Goal: Task Accomplishment & Management: Manage account settings

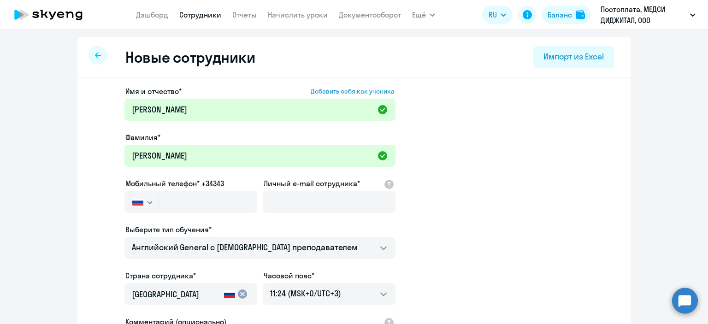
select select "english_adult_not_native_speaker"
select select "3"
click at [292, 201] on input "Личный e-mail сотрудника*" at bounding box center [329, 202] width 133 height 22
paste input "[EMAIL_ADDRESS][DOMAIN_NAME]"
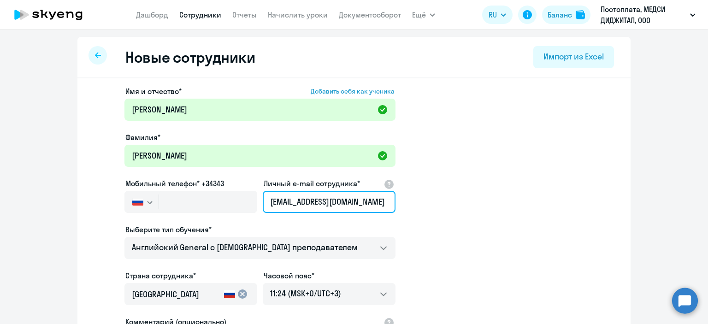
type input "[EMAIL_ADDRESS][DOMAIN_NAME]"
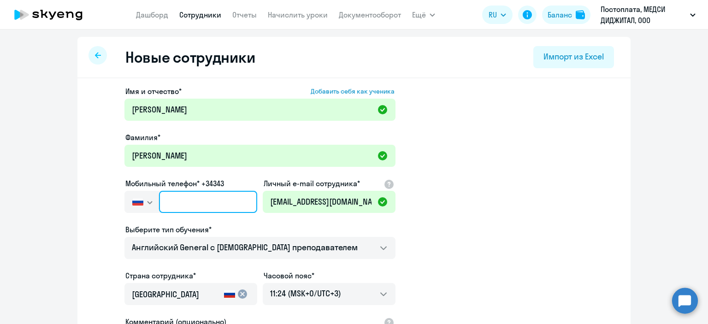
click at [232, 205] on input "text" at bounding box center [208, 202] width 98 height 22
paste input "[PHONE_NUMBER]"
type input "[PHONE_NUMBER]"
click at [225, 228] on div "Выберите тип обучения*" at bounding box center [260, 229] width 271 height 11
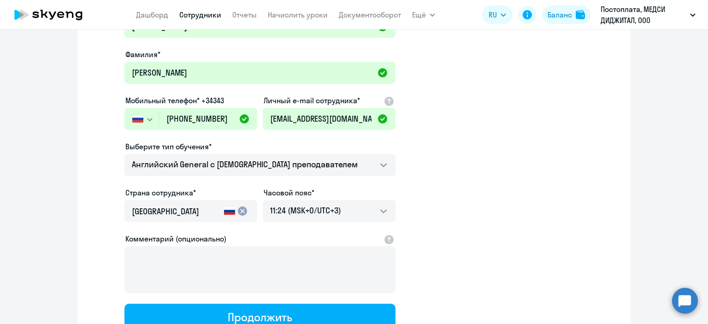
scroll to position [158, 0]
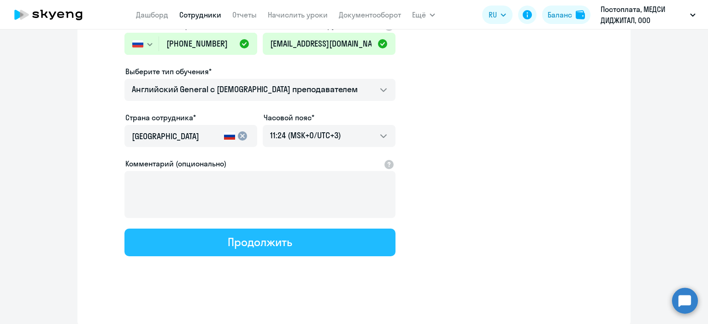
click at [242, 243] on div "Продолжить" at bounding box center [260, 242] width 64 height 15
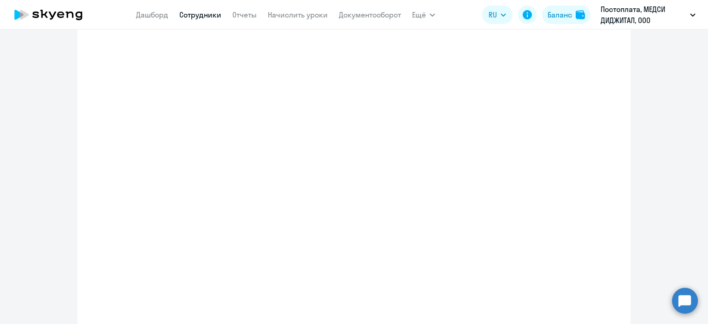
select select "english_adult_not_native_speaker"
select select "3"
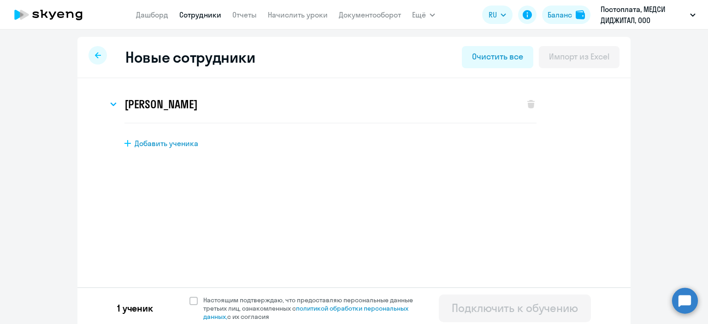
scroll to position [0, 0]
click at [190, 304] on span at bounding box center [194, 301] width 8 height 8
click at [190, 296] on input "Настоящим подтверждаю, что предоставляю персональные данные третьих лиц, ознако…" at bounding box center [189, 296] width 0 height 0
checkbox input "true"
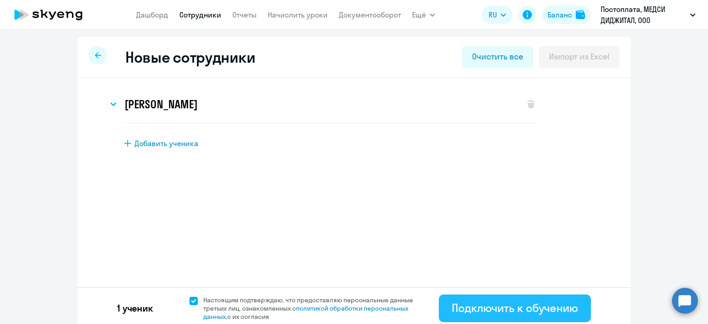
click at [483, 314] on div "Подключить к обучению" at bounding box center [515, 308] width 126 height 15
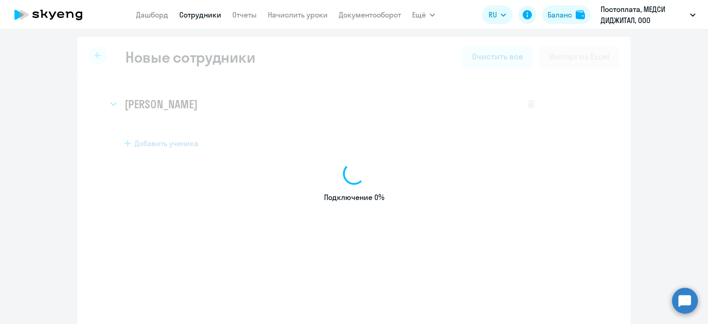
select select "english_adult_not_native_speaker"
select select "3"
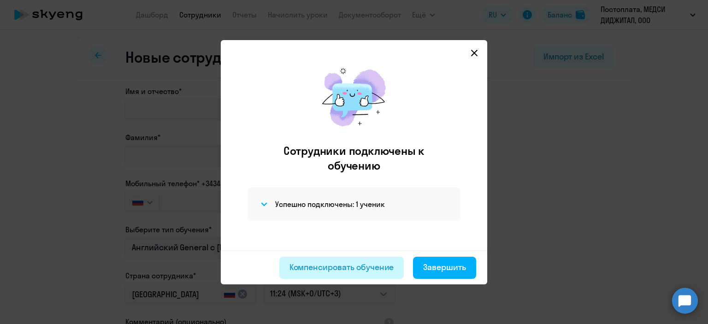
click at [387, 267] on div "Компенсировать обучение" at bounding box center [342, 267] width 105 height 12
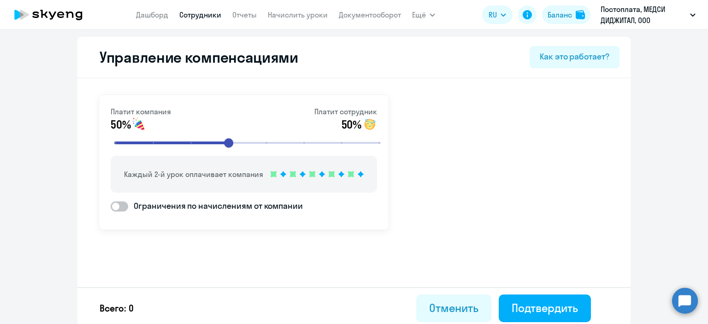
scroll to position [4, 0]
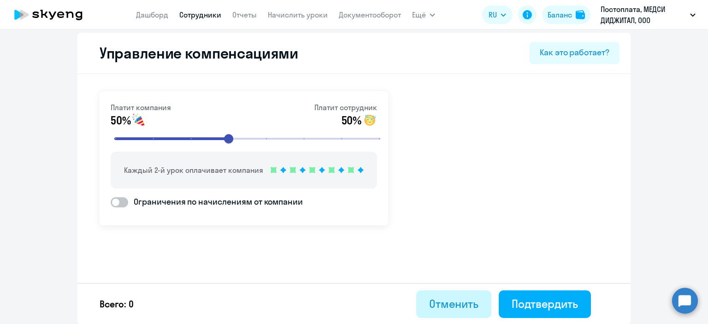
click at [462, 299] on div "Отменить" at bounding box center [453, 304] width 49 height 15
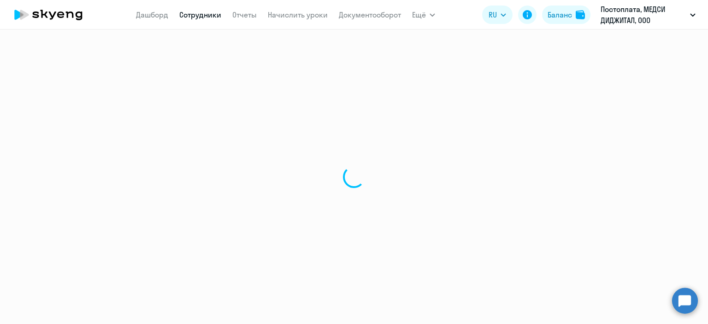
select select "30"
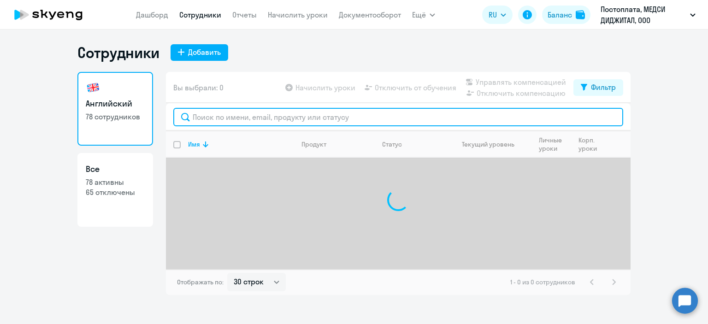
click at [261, 119] on input "text" at bounding box center [398, 117] width 450 height 18
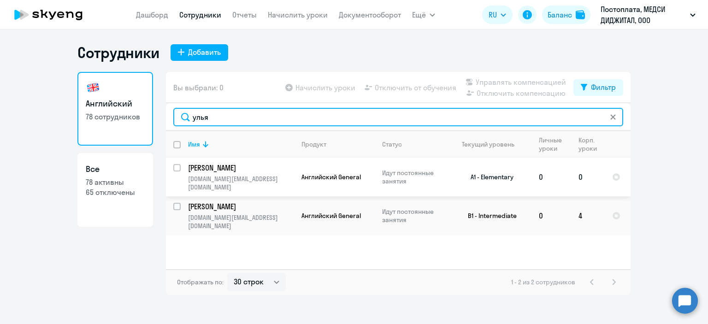
type input "улья"
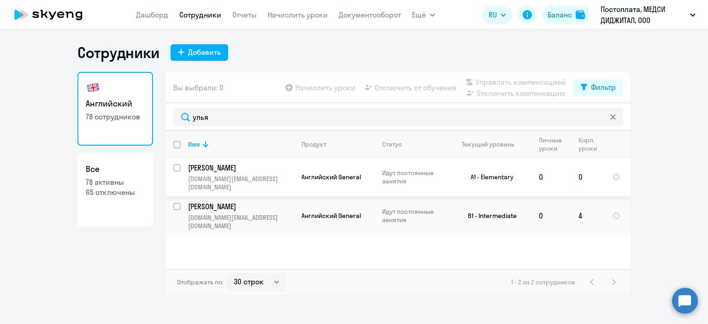
click at [582, 172] on td "0" at bounding box center [588, 177] width 34 height 39
click at [287, 12] on link "Начислить уроки" at bounding box center [298, 14] width 60 height 9
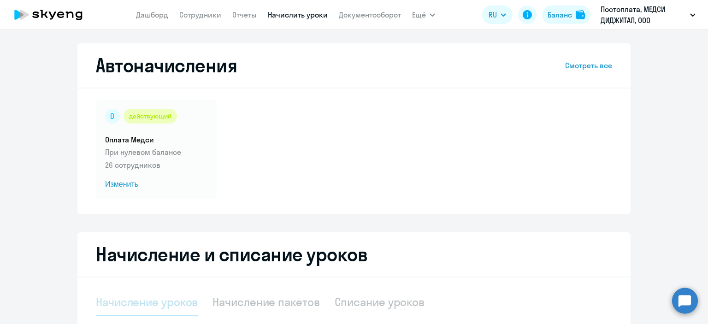
select select "10"
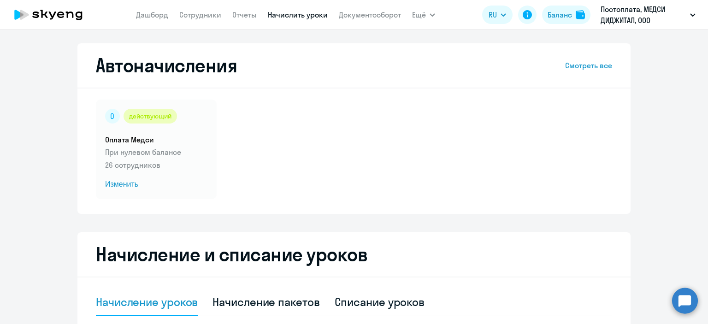
scroll to position [138, 0]
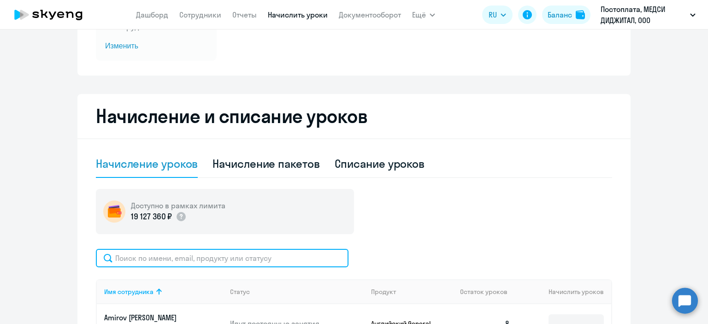
click at [221, 261] on input "text" at bounding box center [222, 258] width 253 height 18
type input "[PERSON_NAME]"
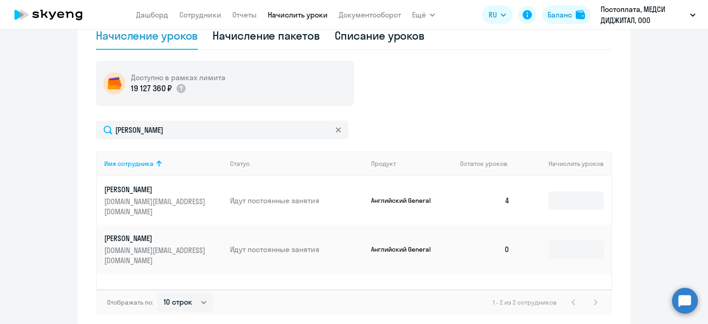
scroll to position [284, 0]
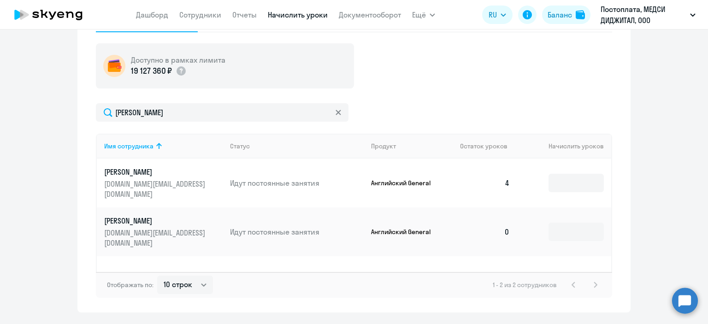
click at [412, 82] on div "Доступно в рамках лимита 19 127 360 ₽" at bounding box center [354, 65] width 516 height 45
click at [555, 223] on input at bounding box center [576, 232] width 55 height 18
type input "4"
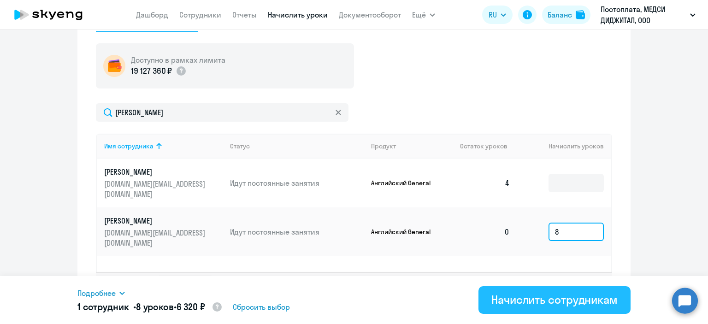
type input "8"
click at [540, 302] on div "Начислить сотрудникам" at bounding box center [555, 299] width 126 height 15
